Goal: Find specific page/section: Find specific page/section

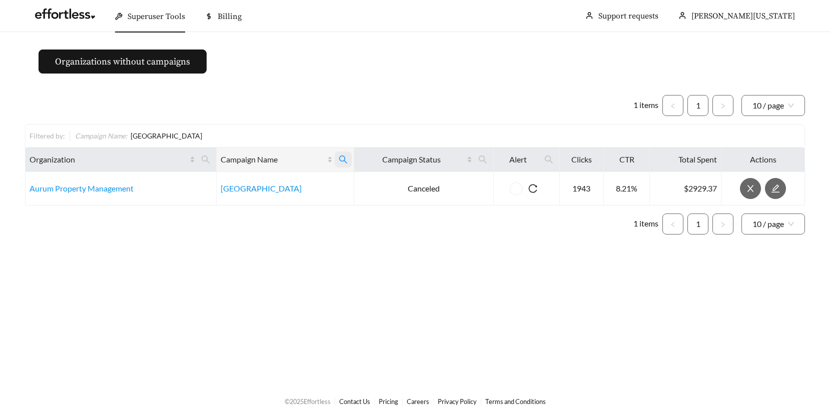
click at [345, 157] on icon "search" at bounding box center [343, 159] width 9 height 9
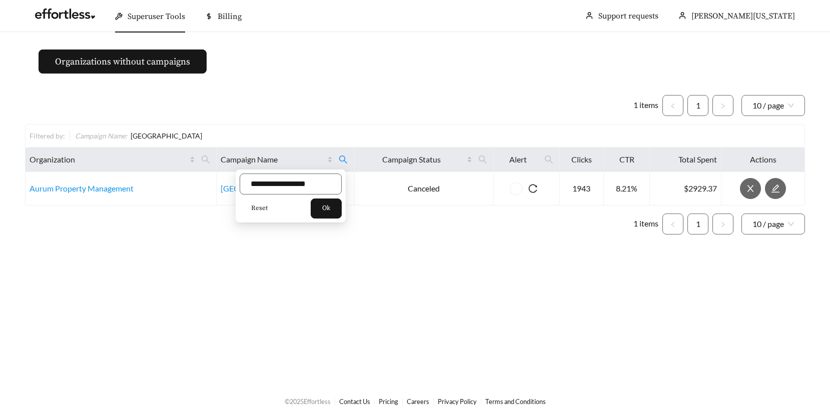
click at [254, 205] on span "Reset" at bounding box center [259, 209] width 17 height 10
click at [256, 184] on input "text" at bounding box center [291, 184] width 102 height 21
type input "**********"
click at [330, 209] on span "Ok" at bounding box center [326, 209] width 8 height 10
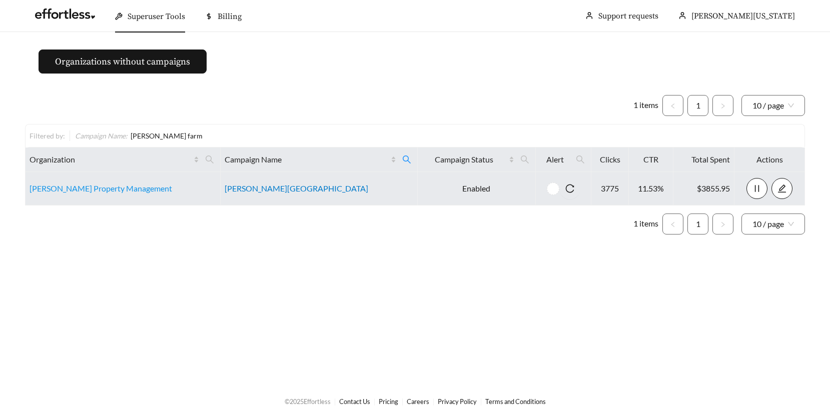
click at [245, 191] on link "[PERSON_NAME][GEOGRAPHIC_DATA]" at bounding box center [297, 189] width 144 height 10
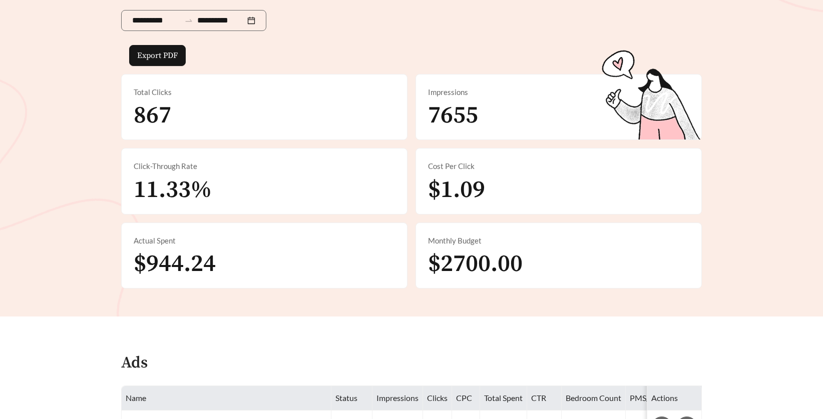
scroll to position [223, 0]
